Goal: Task Accomplishment & Management: Manage account settings

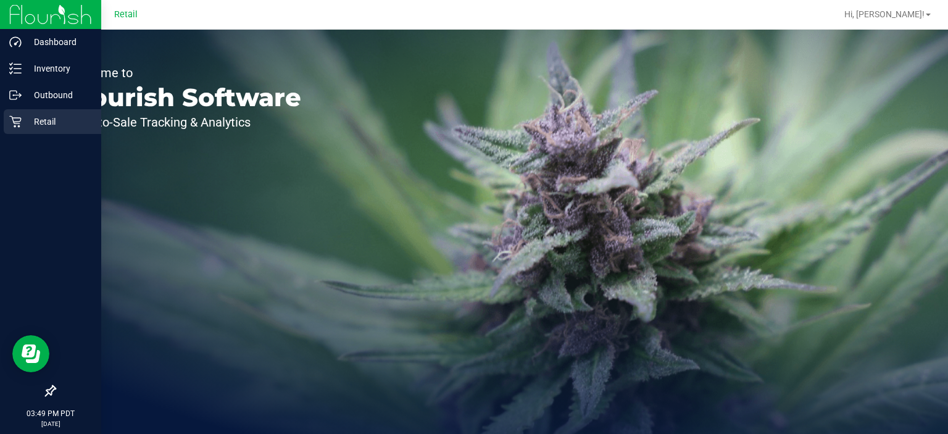
click at [21, 129] on div "Retail" at bounding box center [53, 121] width 98 height 25
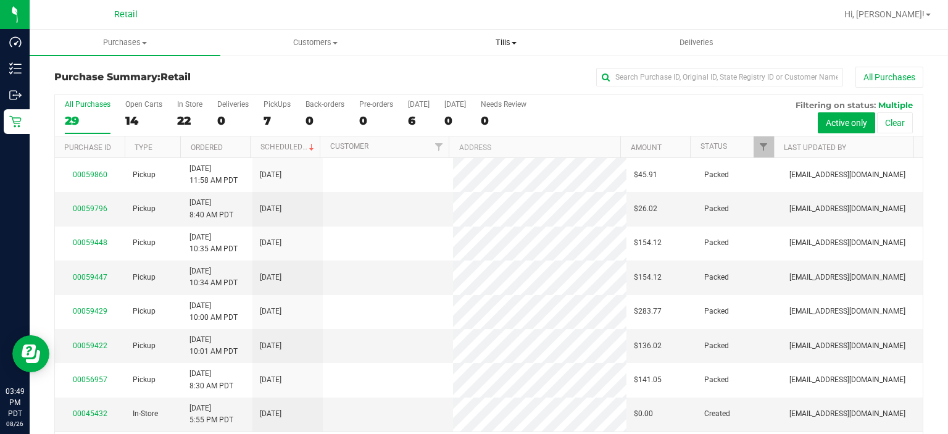
click at [501, 42] on span "Tills" at bounding box center [505, 42] width 189 height 11
click at [468, 72] on span "Manage tills" at bounding box center [451, 74] width 83 height 10
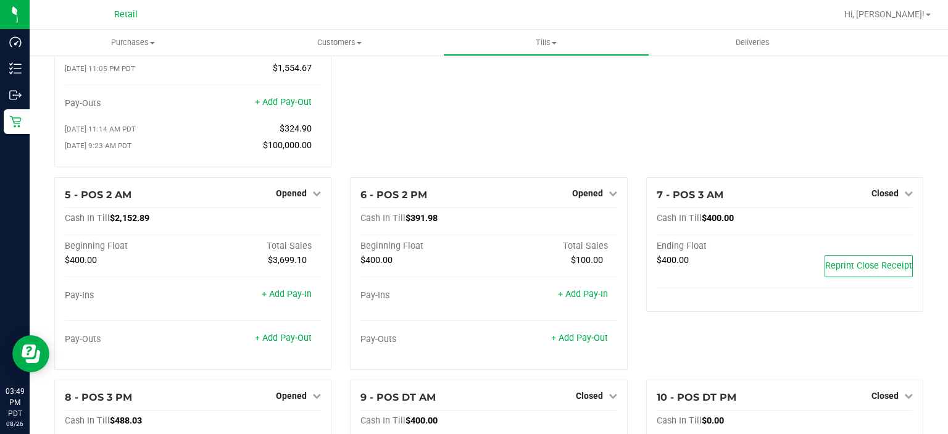
scroll to position [263, 0]
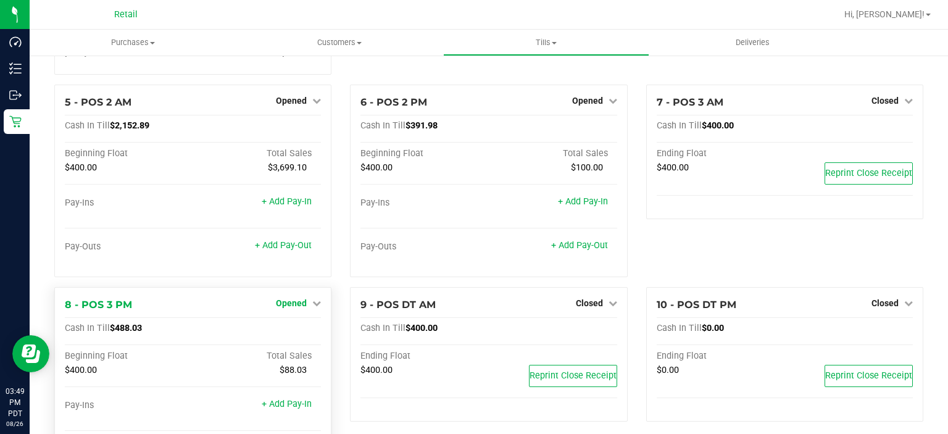
click at [290, 302] on span "Opened" at bounding box center [291, 303] width 31 height 10
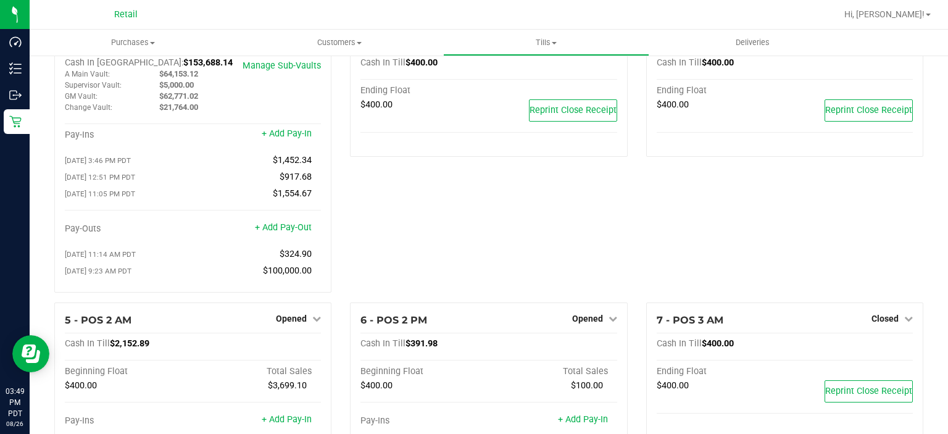
scroll to position [0, 0]
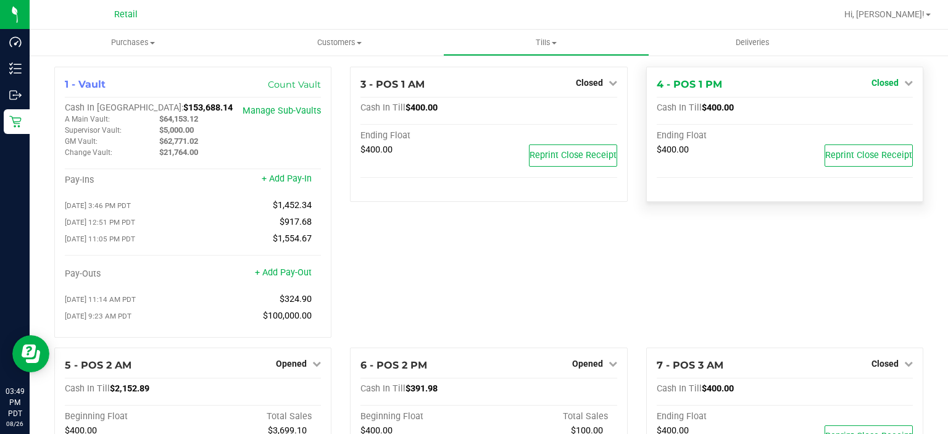
click at [871, 83] on span "Closed" at bounding box center [884, 83] width 27 height 10
click at [884, 107] on link "Open Till" at bounding box center [884, 109] width 33 height 10
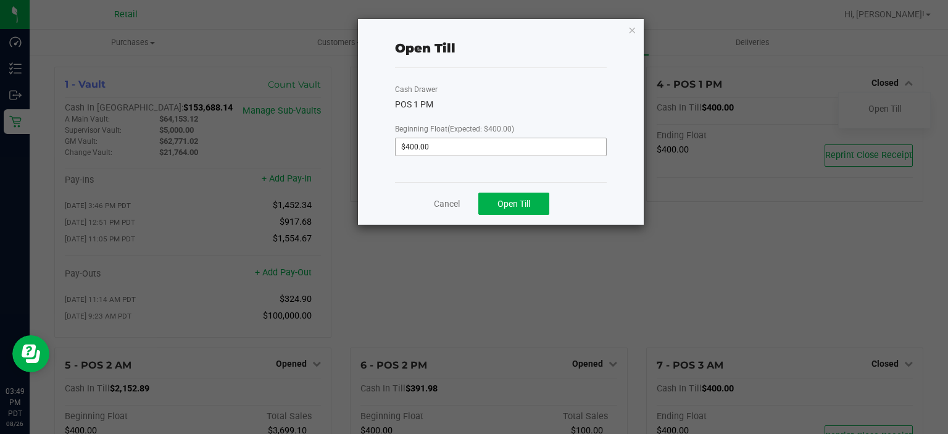
click at [512, 148] on input "$400.00" at bounding box center [501, 146] width 210 height 17
click at [509, 205] on span "Open Till" at bounding box center [513, 204] width 33 height 10
type input "$400.00"
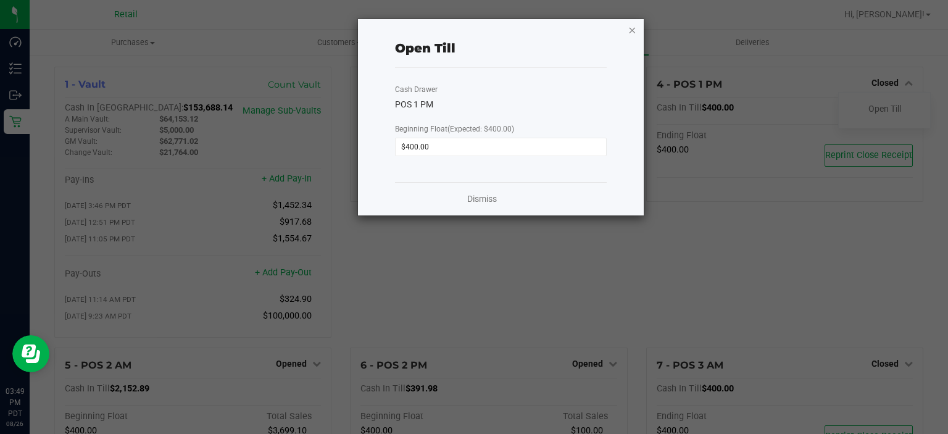
click at [632, 23] on icon "button" at bounding box center [632, 29] width 9 height 15
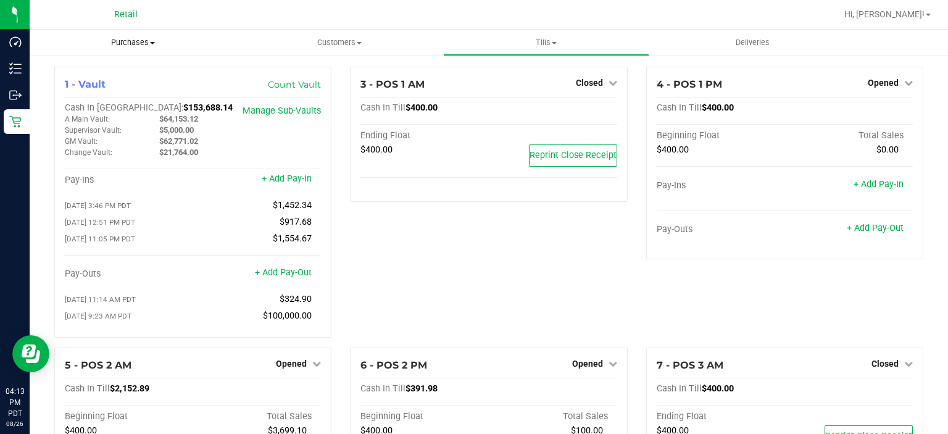
click at [136, 42] on span "Purchases" at bounding box center [133, 42] width 207 height 11
click at [131, 75] on span "Summary of purchases" at bounding box center [93, 74] width 127 height 10
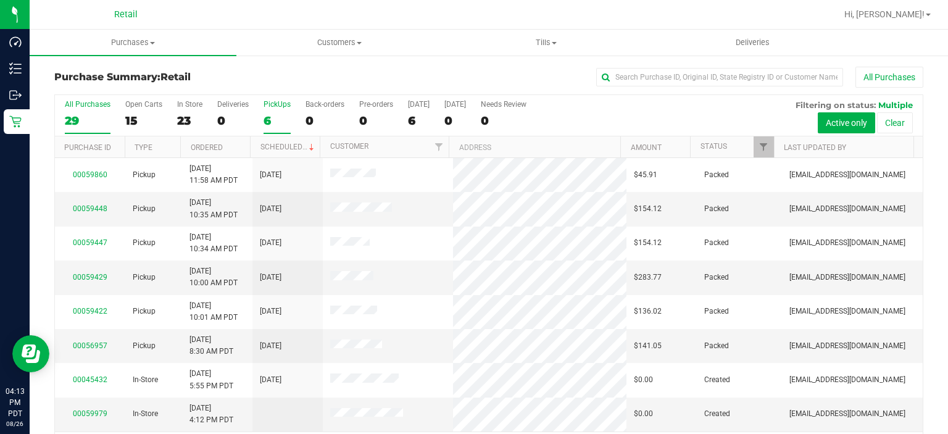
click at [268, 104] on div "PickUps" at bounding box center [277, 104] width 27 height 9
click at [0, 0] on input "PickUps 6" at bounding box center [0, 0] width 0 height 0
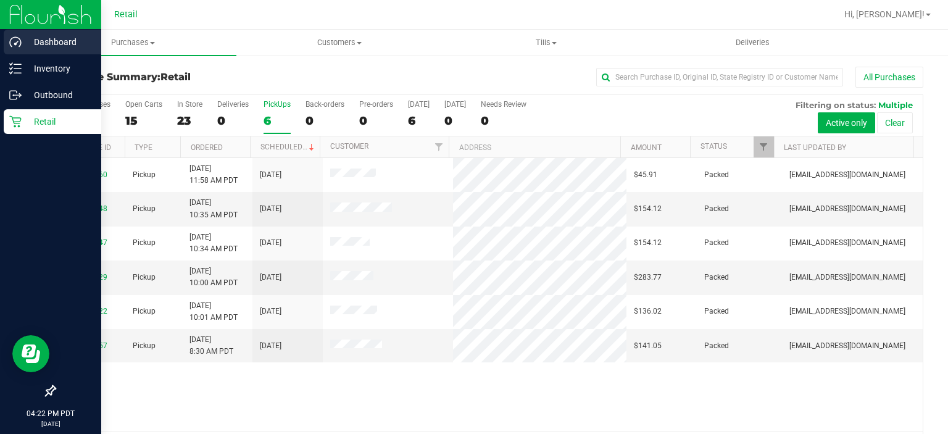
click at [16, 51] on div "Dashboard" at bounding box center [53, 42] width 98 height 25
click at [17, 73] on line at bounding box center [17, 73] width 7 height 0
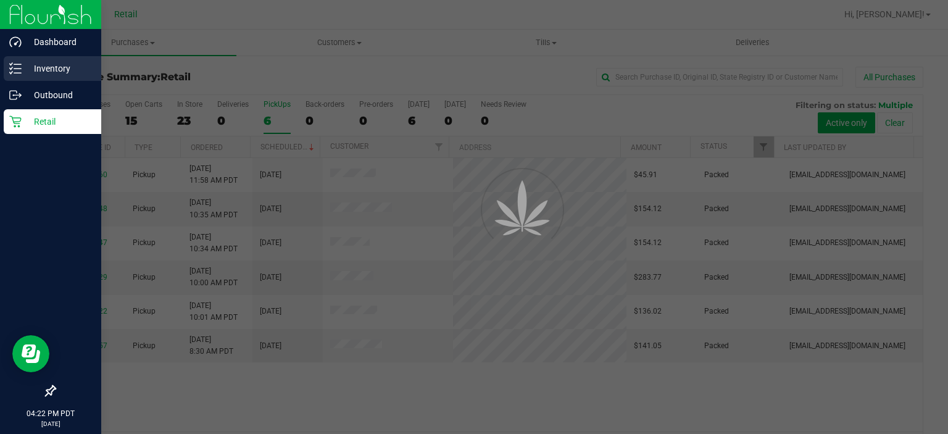
click at [71, 77] on div "Inventory" at bounding box center [53, 68] width 98 height 25
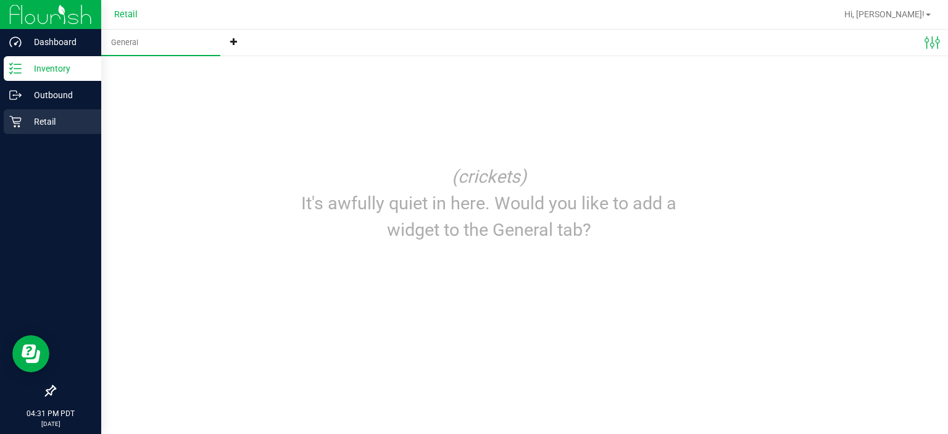
click at [43, 123] on p "Retail" at bounding box center [59, 121] width 74 height 15
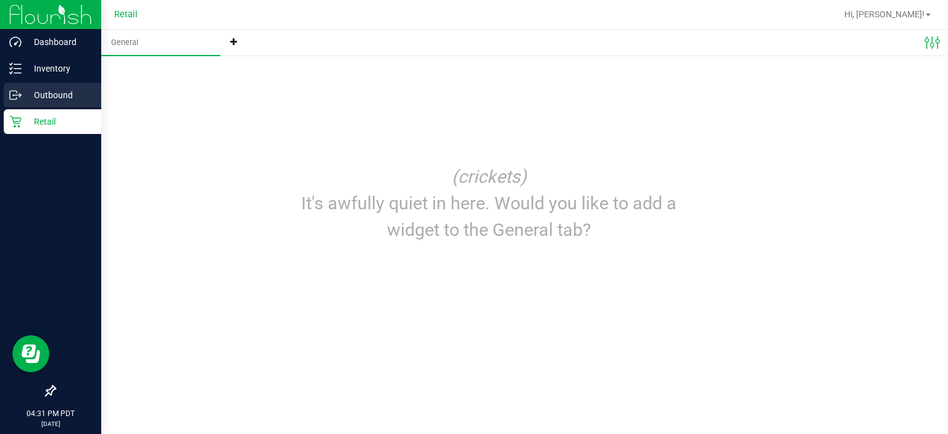
click at [48, 107] on div "Outbound" at bounding box center [53, 95] width 98 height 25
click at [58, 91] on p "Outbound" at bounding box center [59, 95] width 74 height 15
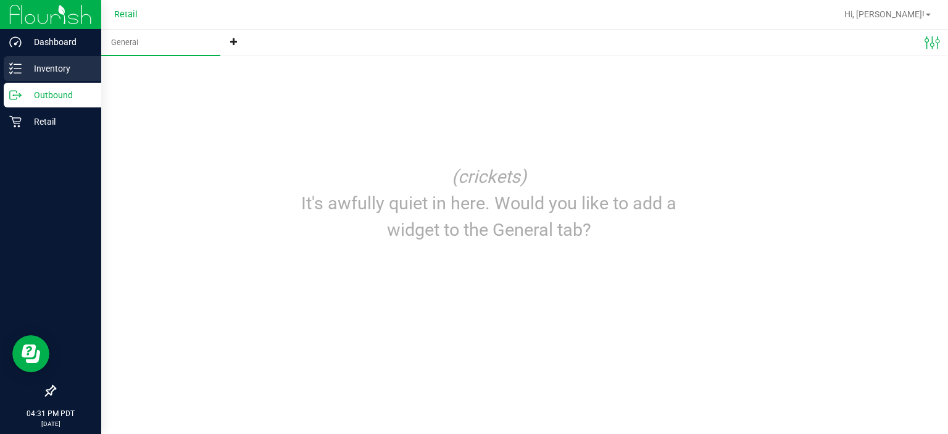
click at [49, 67] on p "Inventory" at bounding box center [59, 68] width 74 height 15
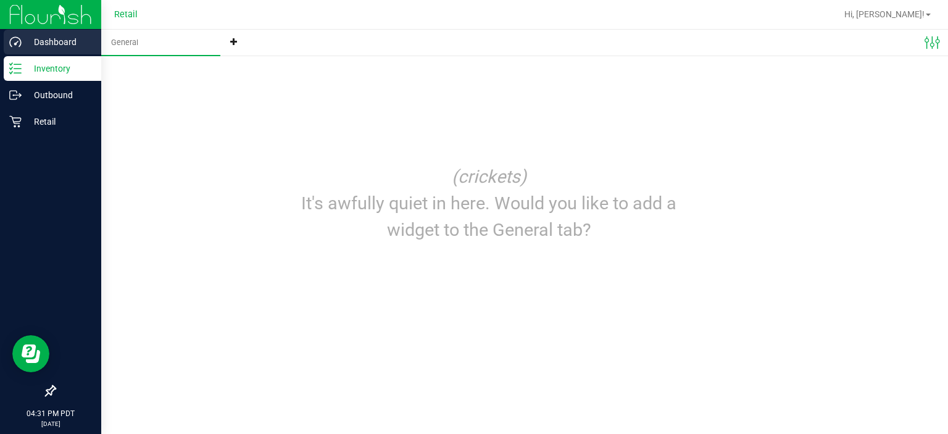
click at [52, 34] on div "Dashboard" at bounding box center [53, 42] width 98 height 25
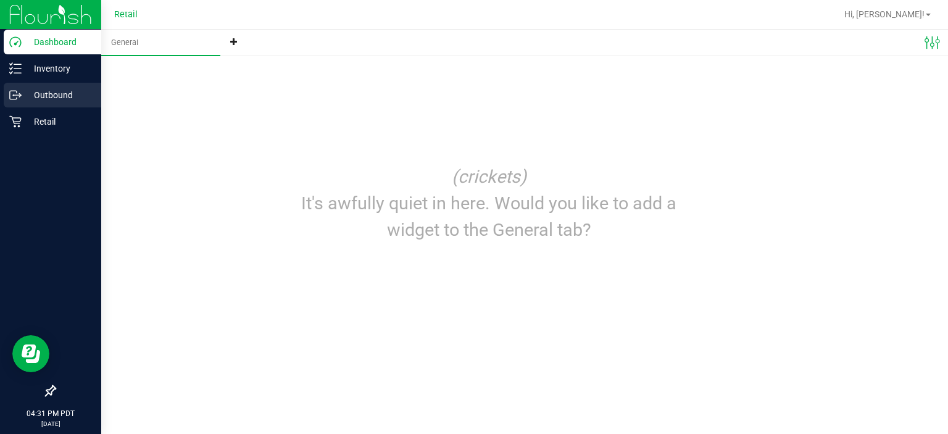
click at [61, 98] on p "Outbound" at bounding box center [59, 95] width 74 height 15
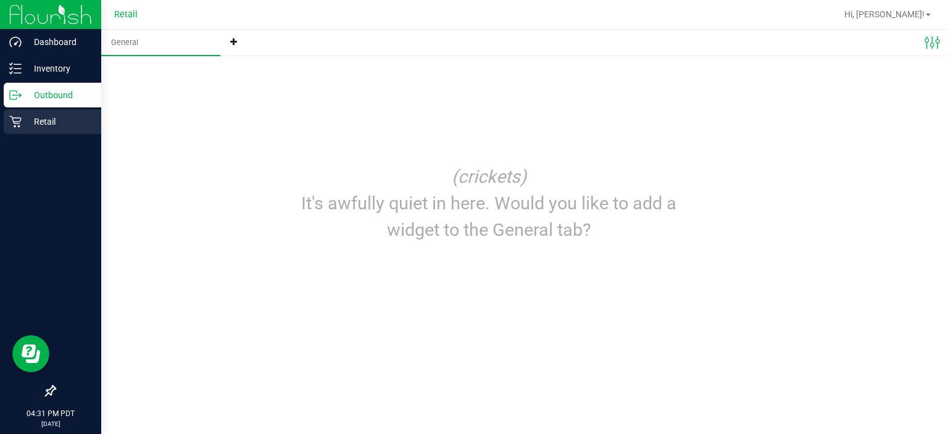
click at [64, 131] on div "Retail" at bounding box center [53, 121] width 98 height 25
